Goal: Task Accomplishment & Management: Use online tool/utility

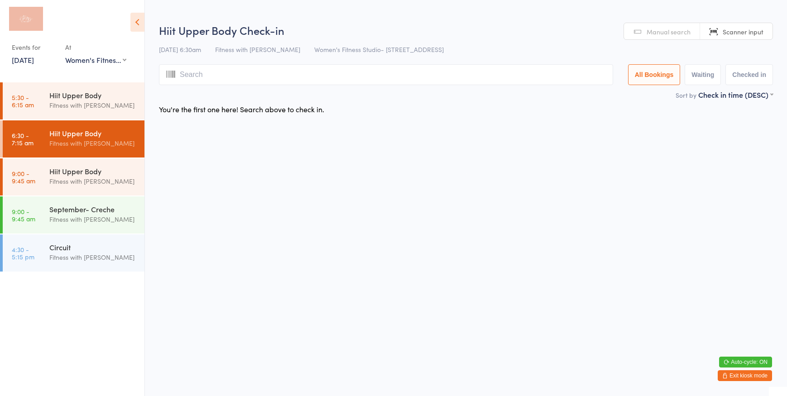
select select "0"
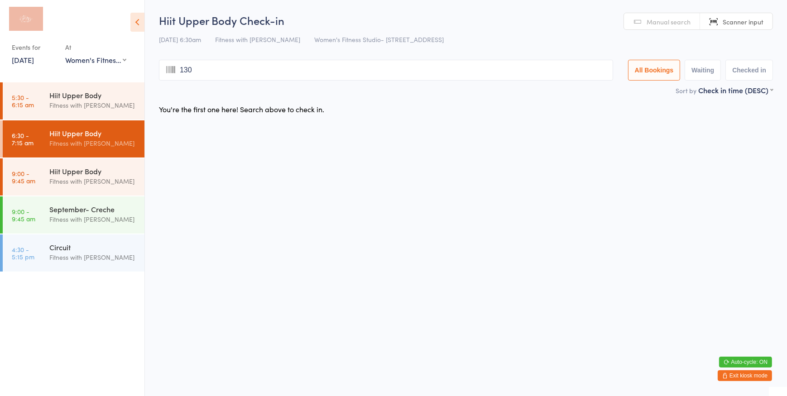
type input "1307"
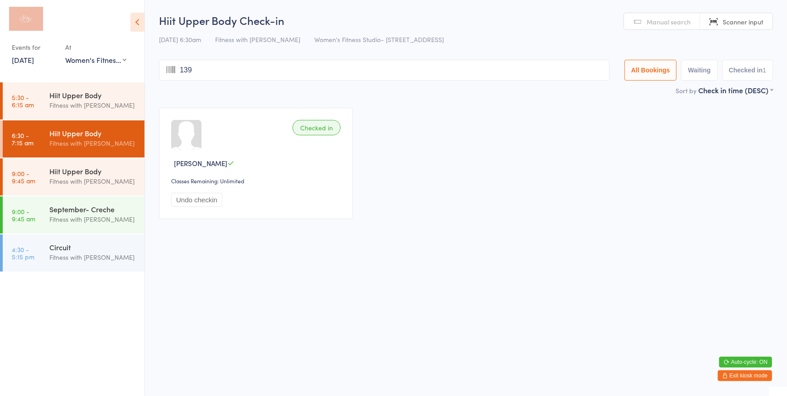
type input "1394"
type input "2510"
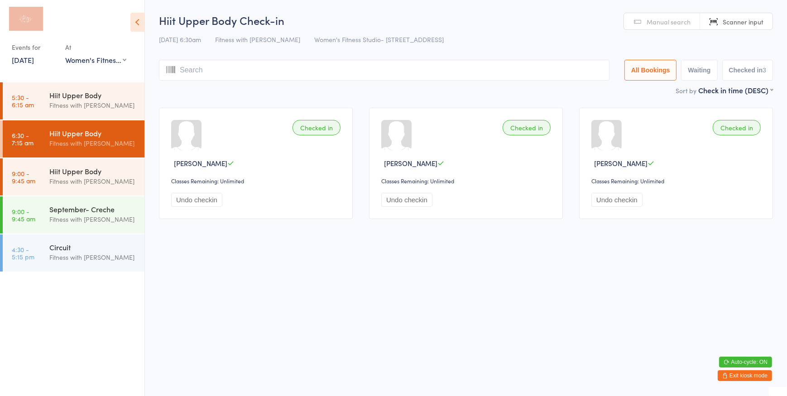
click at [673, 24] on span "Manual search" at bounding box center [668, 21] width 44 height 9
click at [418, 64] on input "search" at bounding box center [384, 70] width 450 height 21
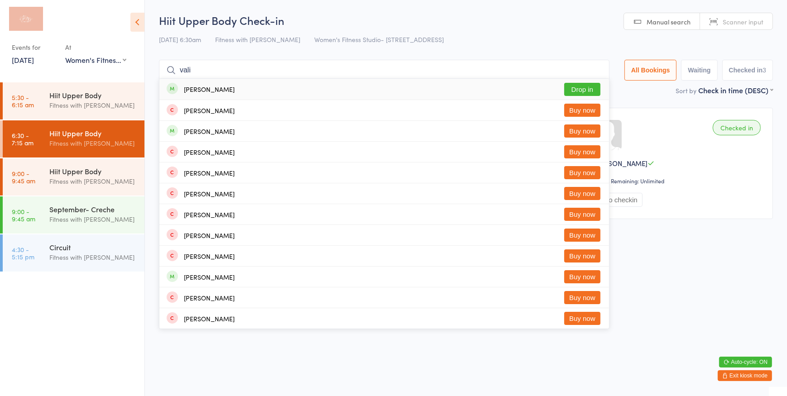
type input "vali"
click at [574, 91] on button "Drop in" at bounding box center [582, 89] width 36 height 13
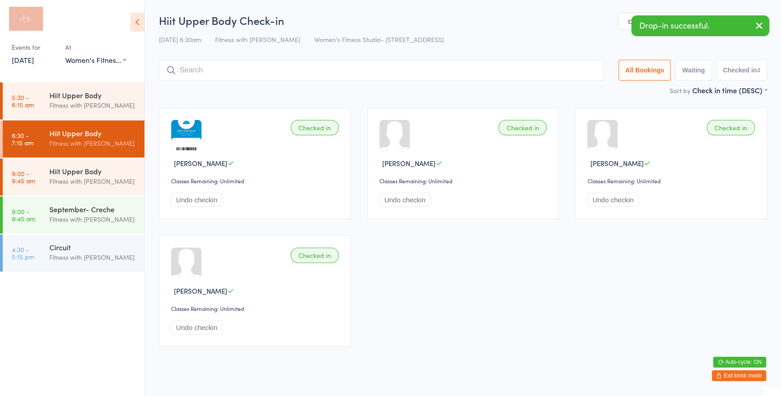
click at [760, 14] on link "Scanner input" at bounding box center [730, 21] width 72 height 17
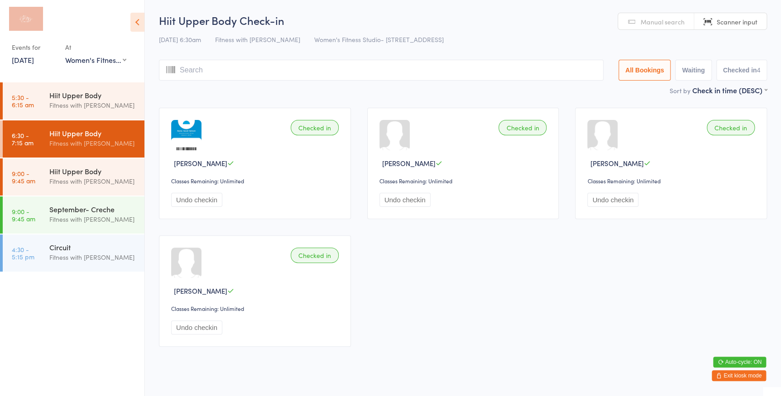
click at [712, 18] on link "Scanner input" at bounding box center [730, 21] width 72 height 17
click at [661, 17] on span "Manual search" at bounding box center [662, 21] width 44 height 9
click at [490, 69] on input "search" at bounding box center [381, 70] width 444 height 21
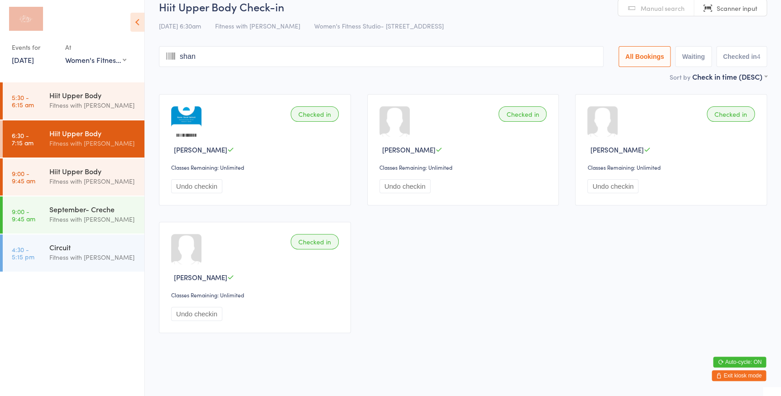
type input "shani"
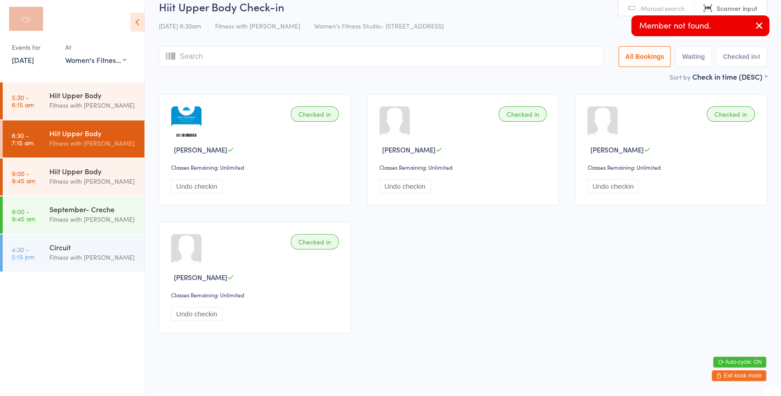
scroll to position [0, 0]
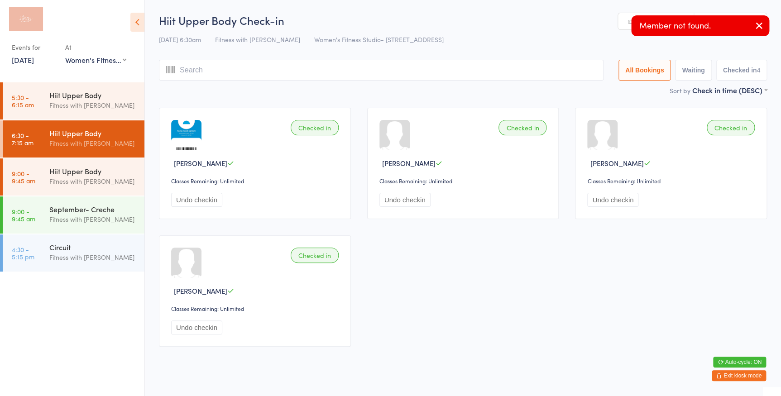
click at [760, 29] on icon "button" at bounding box center [759, 25] width 11 height 11
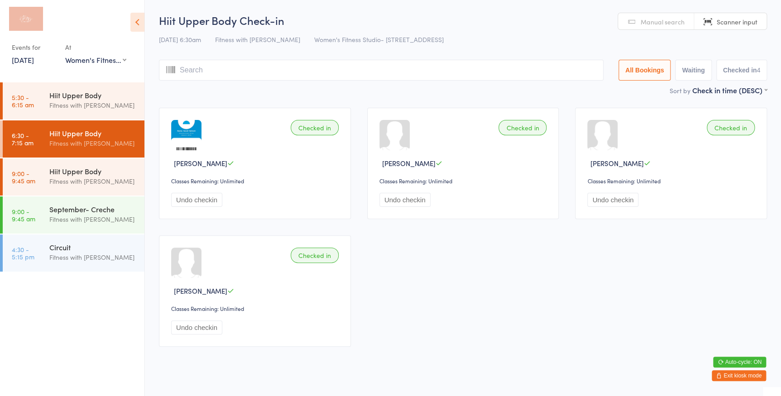
click at [652, 28] on link "Manual search" at bounding box center [656, 21] width 76 height 17
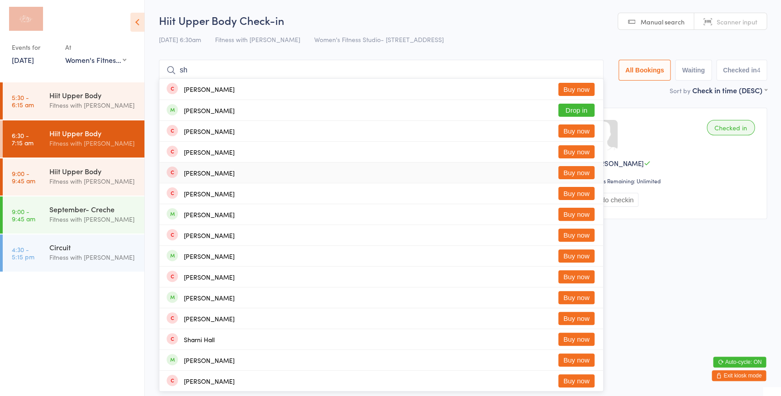
type input "s"
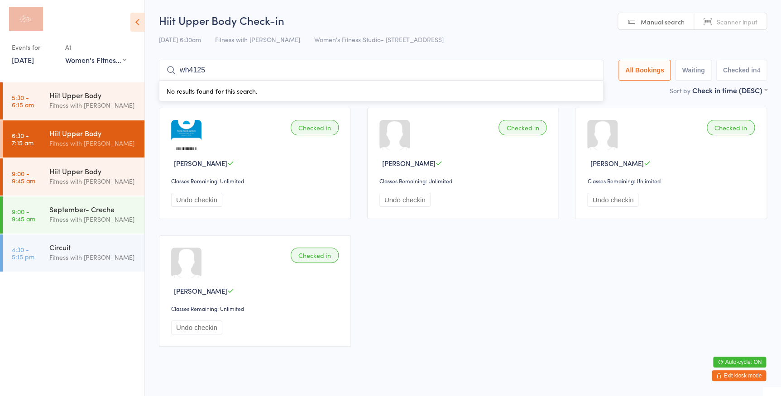
click at [188, 70] on input "wh4125" at bounding box center [381, 70] width 444 height 21
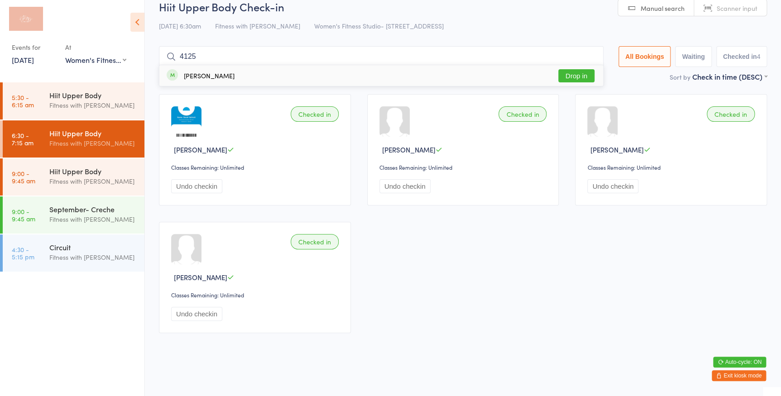
type input "4125"
click at [563, 73] on button "Drop in" at bounding box center [576, 75] width 36 height 13
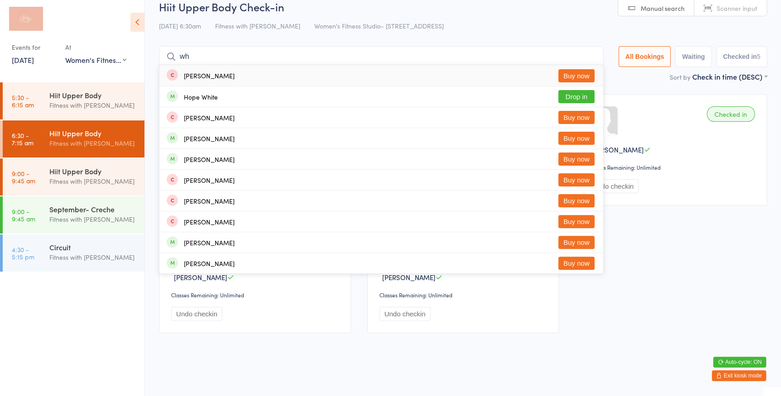
type input "w"
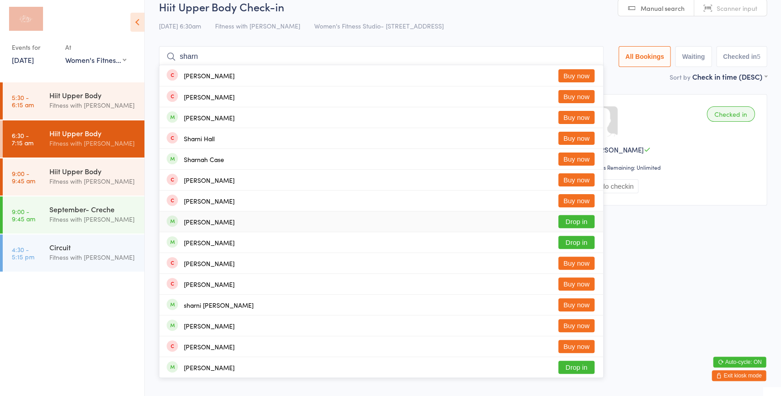
type input "sharn"
click at [569, 219] on button "Drop in" at bounding box center [576, 221] width 36 height 13
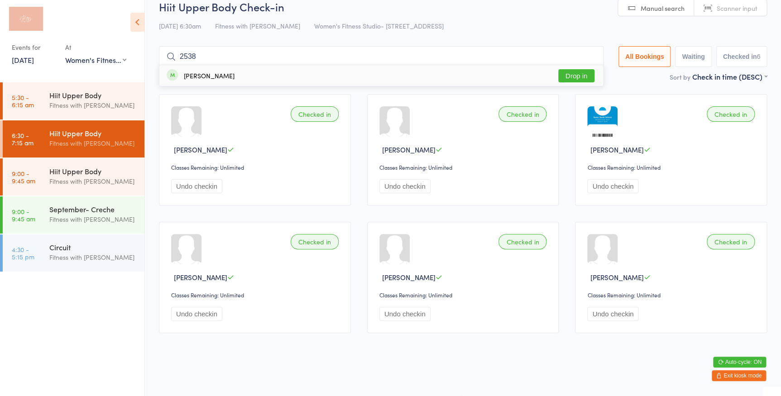
type input "2538"
click at [575, 71] on button "Drop in" at bounding box center [576, 75] width 36 height 13
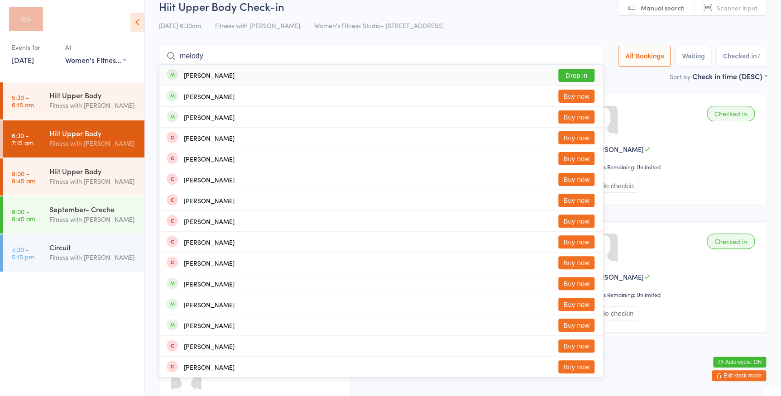
type input "melody"
click at [577, 76] on button "Drop in" at bounding box center [576, 75] width 36 height 13
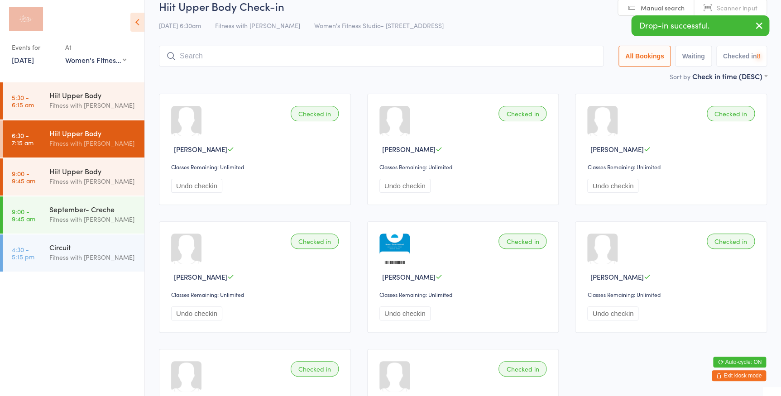
click at [630, 5] on link "Manual search" at bounding box center [656, 7] width 76 height 17
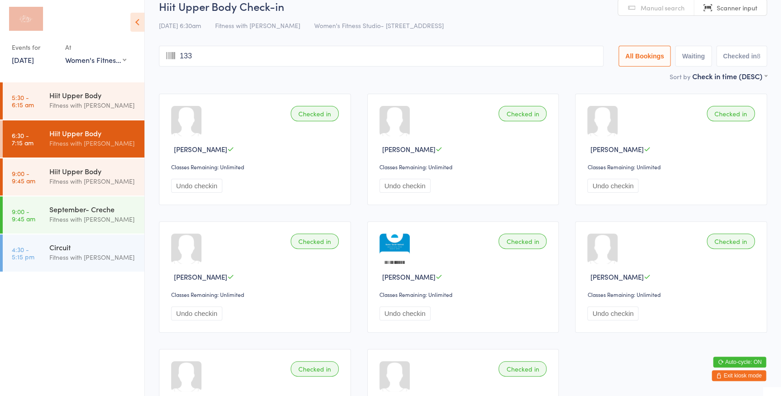
type input "1337"
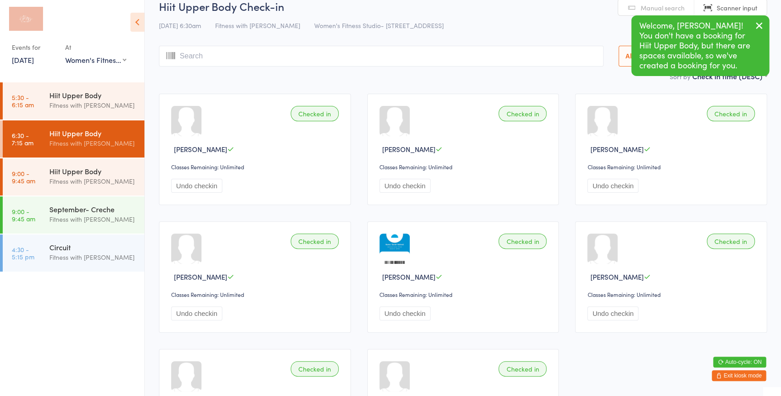
scroll to position [0, 0]
